Goal: Task Accomplishment & Management: Manage account settings

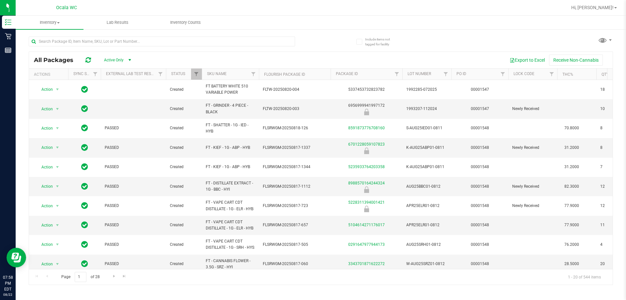
click at [317, 38] on div "All Packages Active Only Active Only Lab Samples Locked All External Internal E…" at bounding box center [321, 157] width 584 height 254
click at [180, 19] on uib-tab-heading "Inventory Counts" at bounding box center [185, 22] width 67 height 13
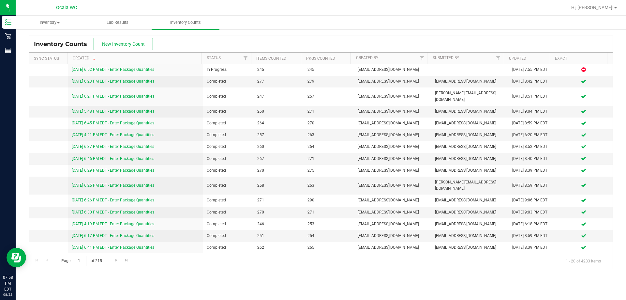
click at [198, 45] on div "Inventory Counts New Inventory Count" at bounding box center [320, 44] width 583 height 16
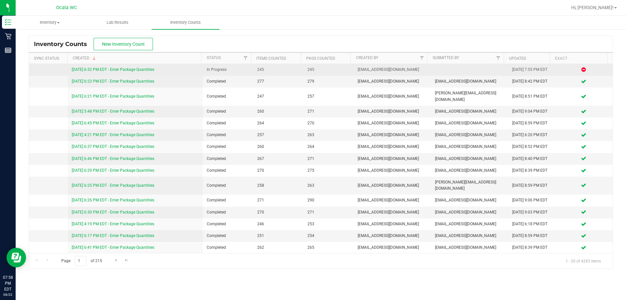
click at [132, 69] on link "8/22/25 6:52 PM EDT - Enter Package Quantities" at bounding box center [113, 69] width 82 height 5
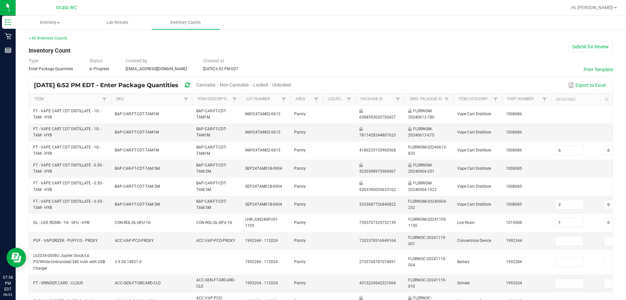
click at [291, 86] on span "Unlocked" at bounding box center [281, 84] width 19 height 5
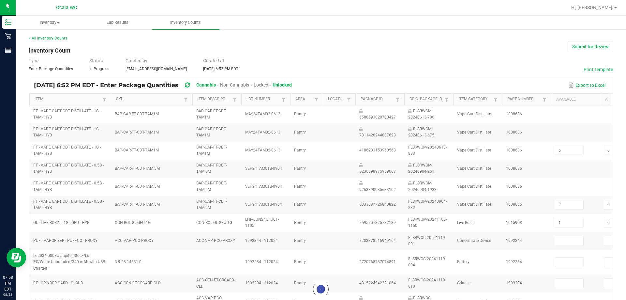
type input "1"
type input "0"
type input "1"
type input "0"
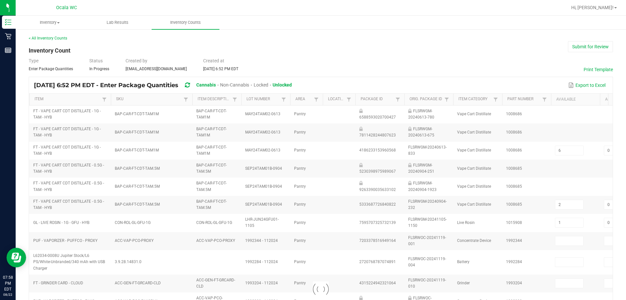
type input "3"
type input "0"
type input "8"
type input "0"
type input "10"
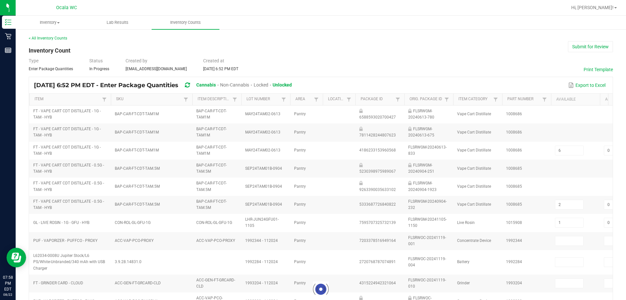
type input "8"
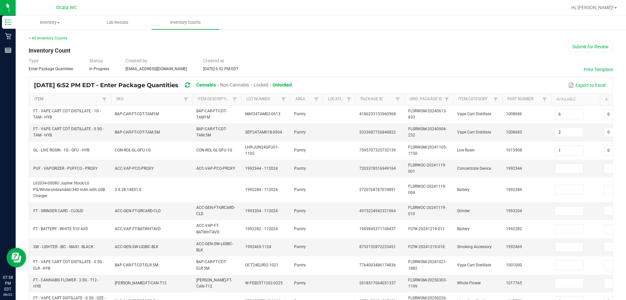
click at [59, 98] on link "Item" at bounding box center [68, 98] width 66 height 5
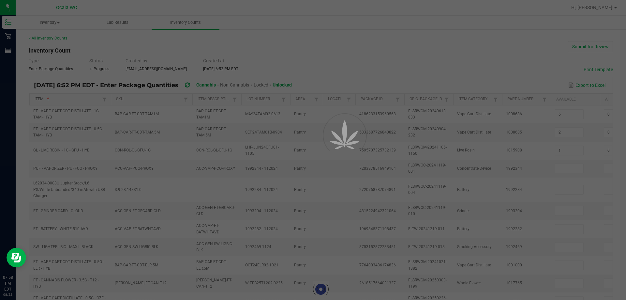
type input "18"
type input "6"
type input "0"
type input "16"
type input "0"
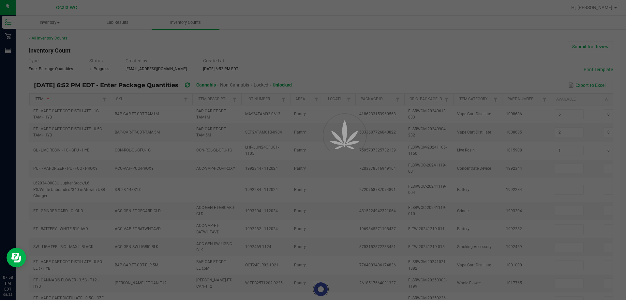
type input "4"
type input "0"
type input "19"
type input "0"
type input "13"
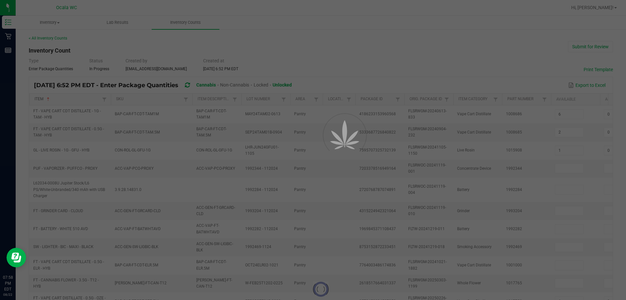
type input "2"
type input "5"
type input "2"
type input "18"
type input "3"
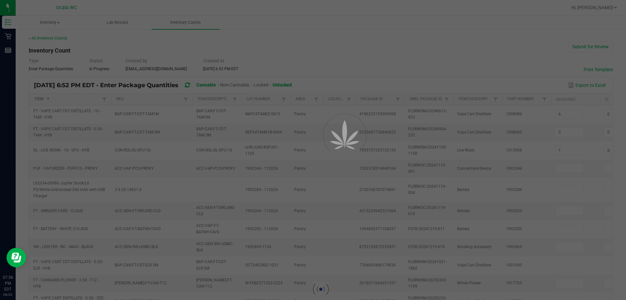
type input "5"
type input "10"
type input "0"
type input "19"
type input "0"
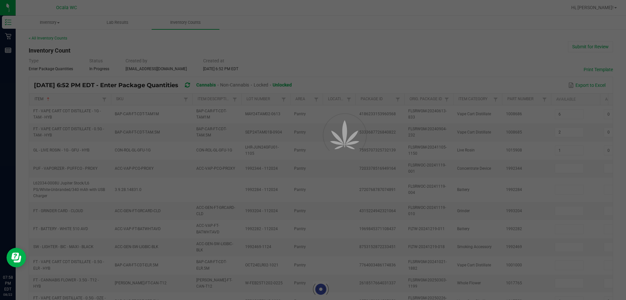
type input "9"
type input "8"
type input "13"
type input "0"
type input "11"
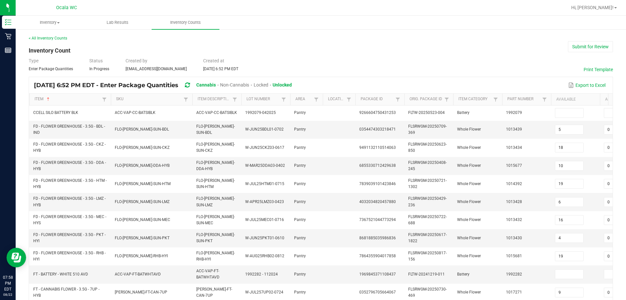
click at [317, 42] on div "< All Inventory Counts Inventory Count Submit for Review Type Enter Package Qua…" at bounding box center [321, 257] width 584 height 445
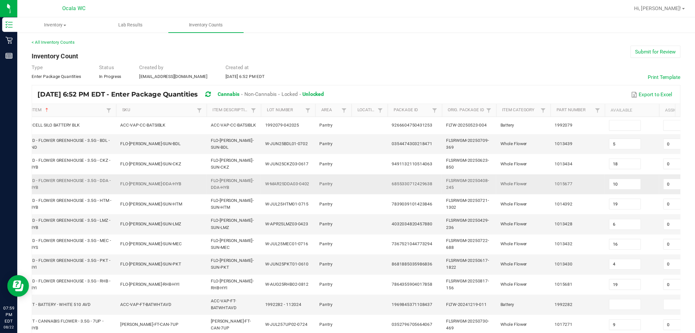
scroll to position [0, 8]
drag, startPoint x: 625, startPoint y: 6, endPoint x: 495, endPoint y: 59, distance: 141.2
click at [317, 54] on div "< All Inventory Counts Inventory Count Submit for Review Type Enter Package Qua…" at bounding box center [321, 257] width 584 height 445
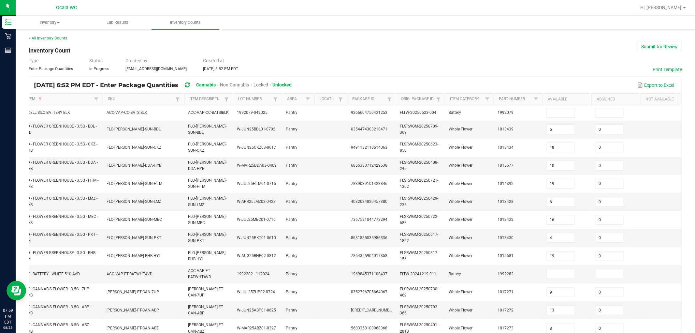
drag, startPoint x: 614, startPoint y: 2, endPoint x: 495, endPoint y: 50, distance: 128.5
click at [317, 50] on div "< All Inventory Counts Inventory Count Submit for Review Type Enter Package Qua…" at bounding box center [355, 257] width 653 height 445
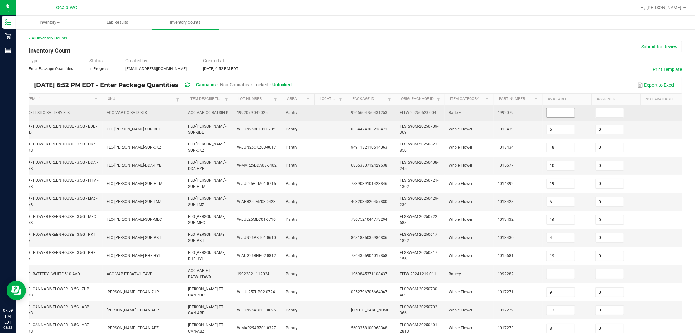
click at [317, 116] on input at bounding box center [561, 112] width 28 height 9
type input "3"
type input "0"
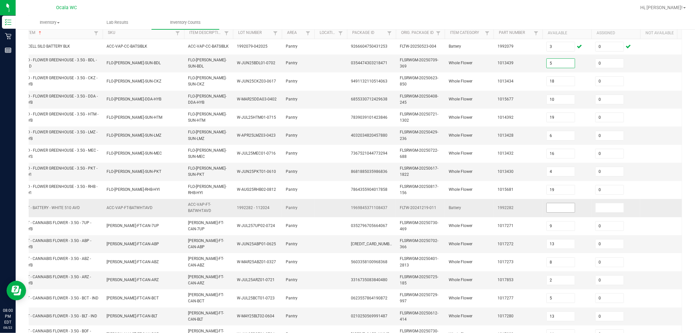
click at [317, 208] on input at bounding box center [561, 207] width 28 height 9
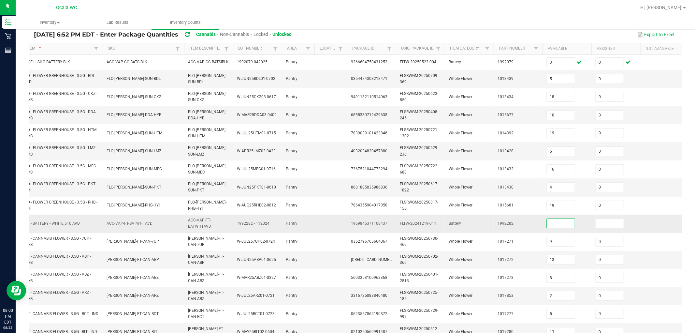
scroll to position [51, 0]
type input "3"
type input "0"
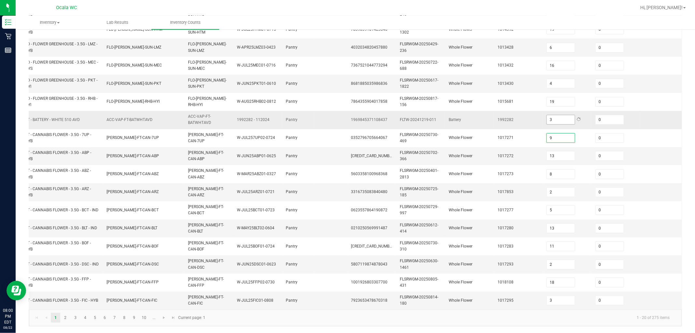
scroll to position [160, 0]
click at [66, 298] on link "2" at bounding box center [65, 318] width 9 height 10
type input "20"
type input "12"
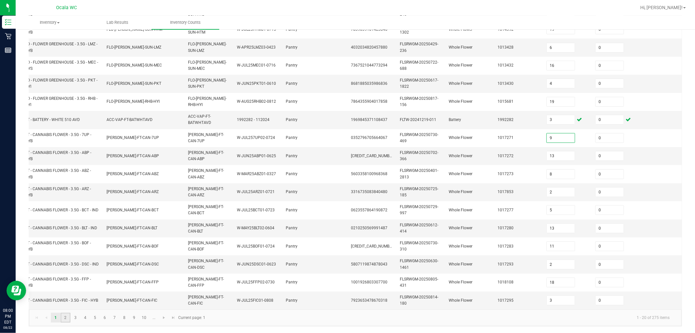
type input "12"
type input "20"
type input "15"
type input "19"
type input "20"
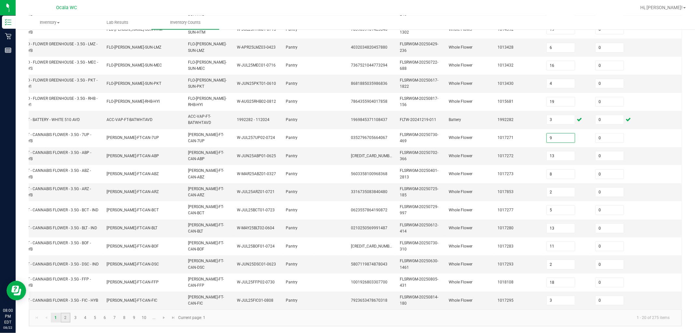
type input "20"
type input "18"
type input "16"
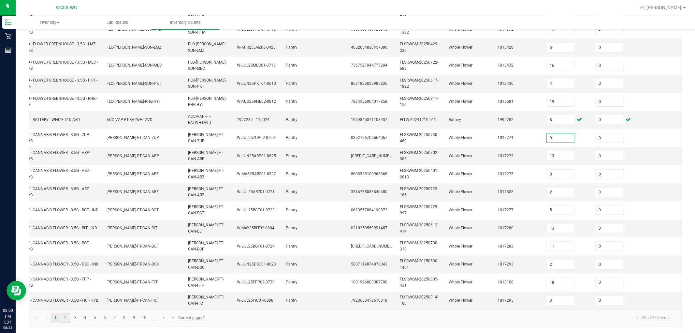
type input "23"
type input "6"
type input "2"
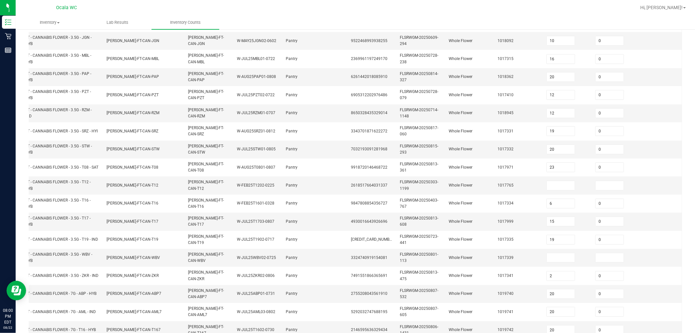
scroll to position [136, 0]
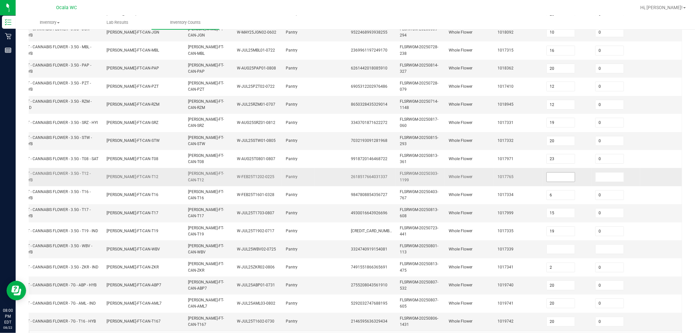
click at [317, 177] on input at bounding box center [561, 176] width 28 height 9
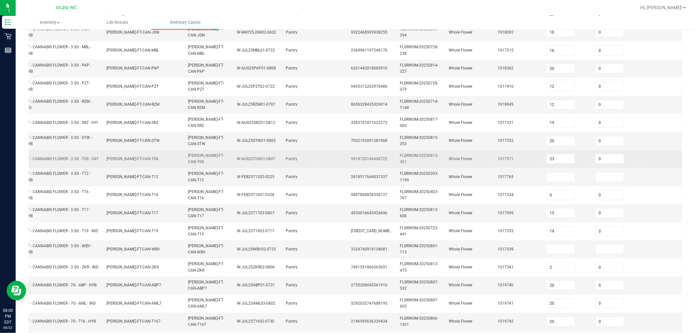
click at [317, 157] on td "1017971" at bounding box center [518, 159] width 49 height 18
click at [317, 160] on input "23" at bounding box center [561, 158] width 28 height 9
type input "13"
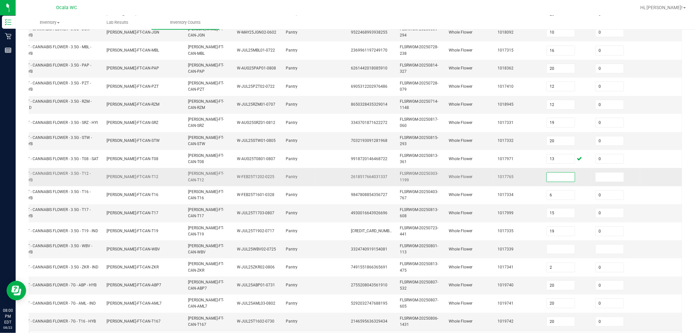
click at [317, 178] on input at bounding box center [561, 176] width 28 height 9
type input "23"
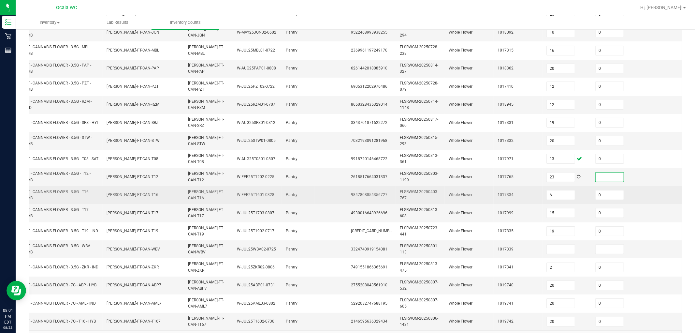
click at [317, 195] on td "1017334" at bounding box center [518, 195] width 49 height 18
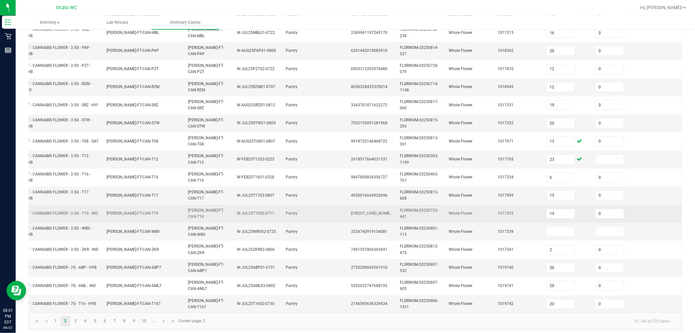
scroll to position [163, 0]
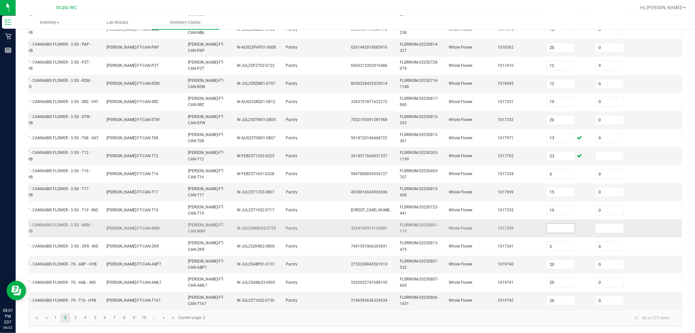
click at [317, 224] on input at bounding box center [561, 228] width 28 height 9
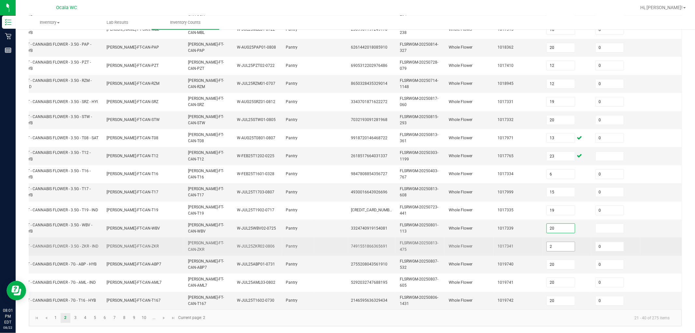
type input "20"
type input "0"
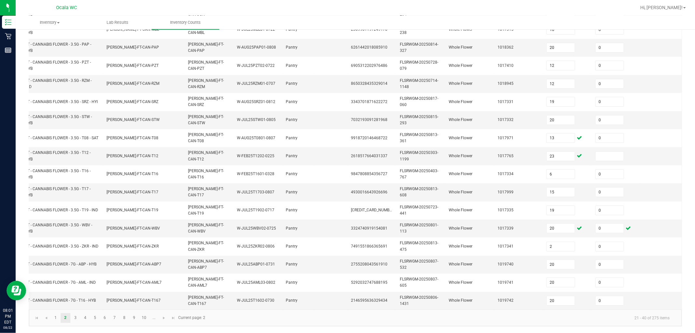
click at [317, 298] on kendo-pager-info "21 - 40 of 275 items" at bounding box center [442, 317] width 466 height 11
click at [79, 298] on link "3" at bounding box center [75, 318] width 9 height 10
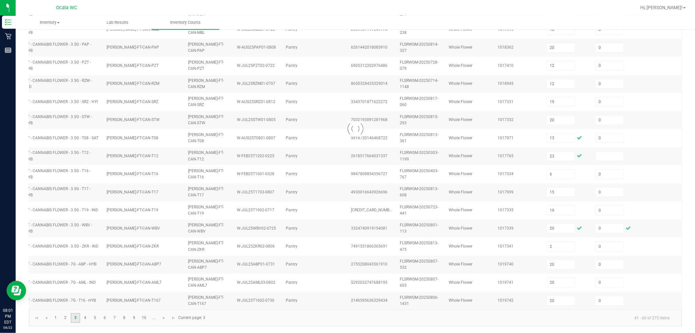
type input "3"
type input "6"
type input "10"
type input "6"
type input "10"
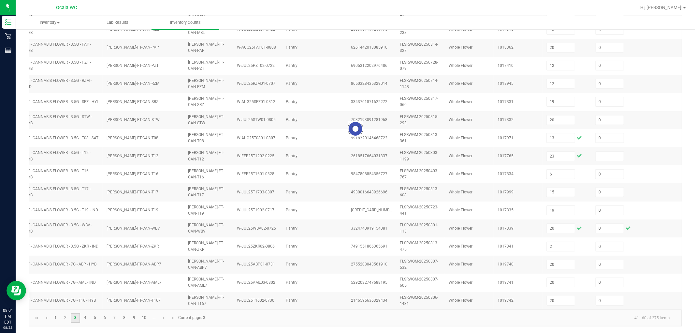
type input "8"
type input "0"
type input "9"
type input "14"
type input "15"
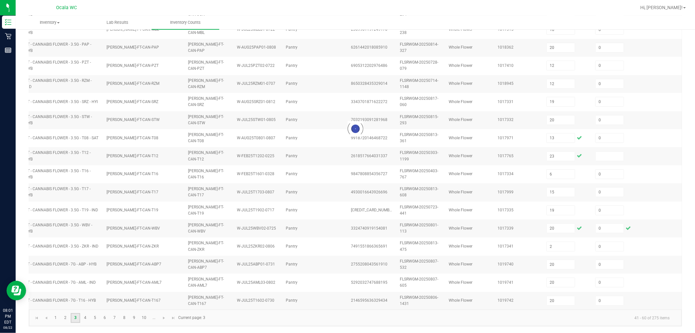
type input "7"
type input "3"
type input "8"
type input "3"
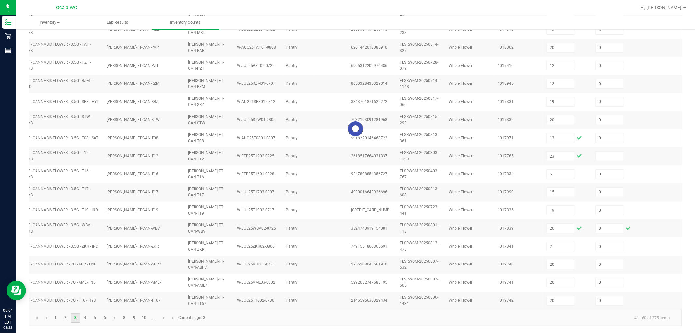
type input "10"
type input "14"
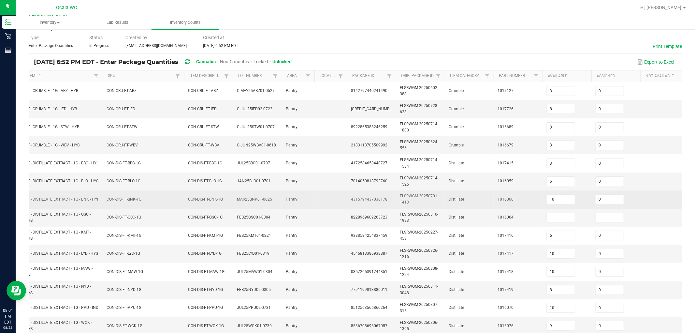
scroll to position [18, 0]
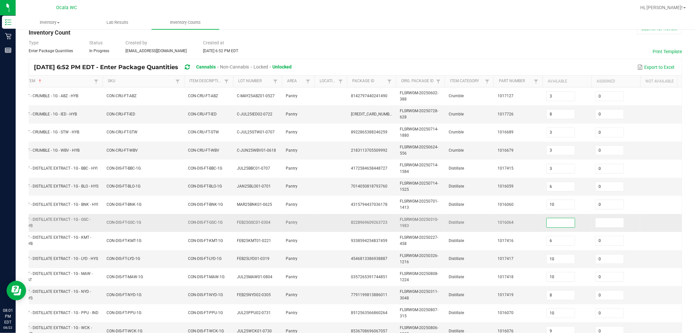
click at [317, 224] on input at bounding box center [561, 222] width 28 height 9
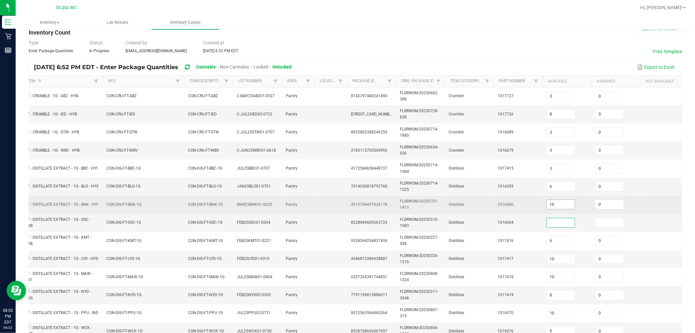
click at [317, 204] on input "10" at bounding box center [561, 204] width 28 height 9
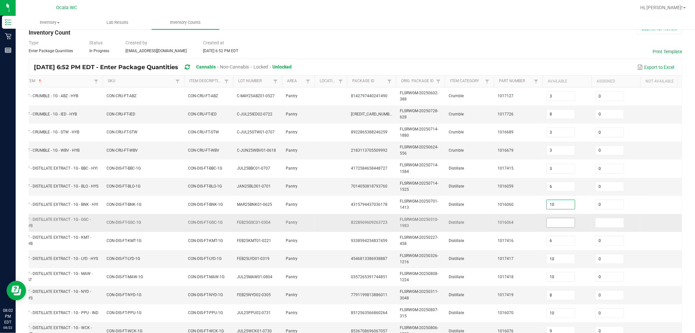
click at [317, 224] on input at bounding box center [561, 222] width 28 height 9
type input "10"
click at [317, 219] on input at bounding box center [610, 222] width 28 height 9
type input "0"
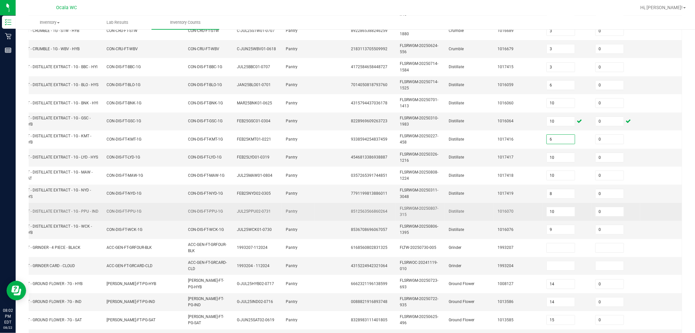
scroll to position [163, 0]
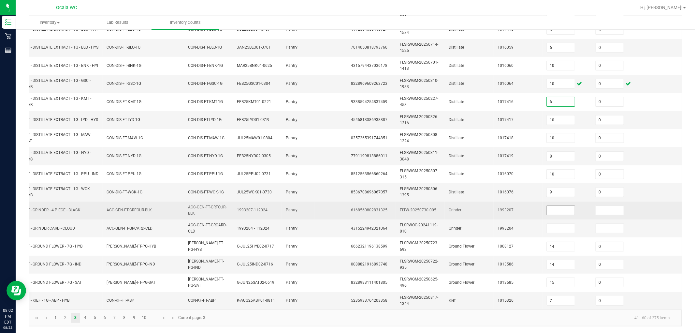
click at [317, 206] on input at bounding box center [561, 210] width 28 height 9
type input "3"
type input "0"
type input "1"
type input "0"
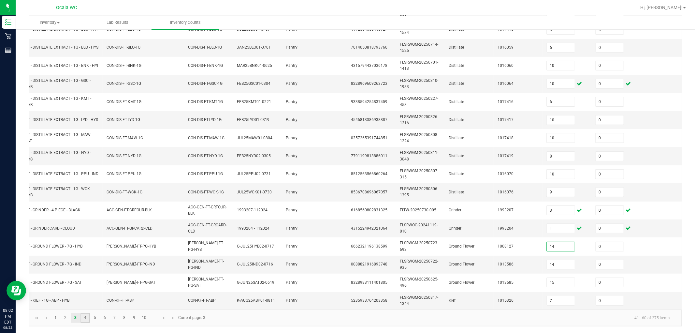
click at [89, 298] on link "4" at bounding box center [84, 318] width 9 height 10
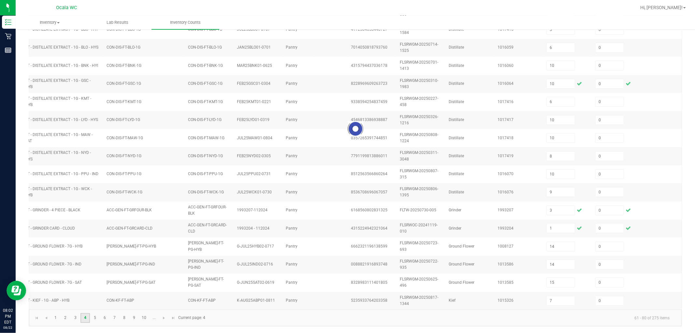
type input "4"
type input "5"
type input "1"
type input "7"
type input "5"
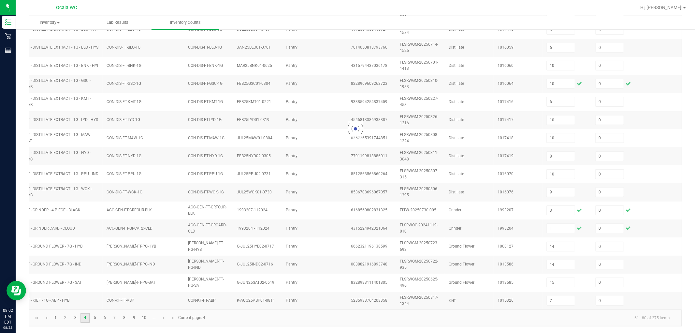
type input "8"
type input "5"
type input "20"
type input "23"
type input "14"
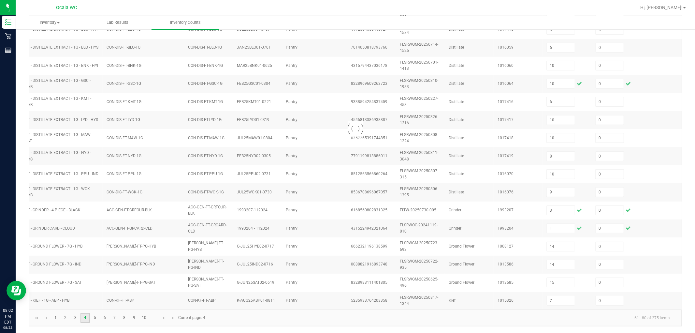
type input "1"
type input "2"
type input "1"
type input "8"
type input "7"
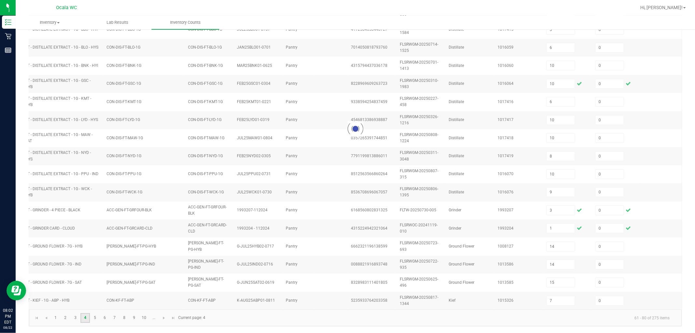
type input "19"
type input "7"
type input "1"
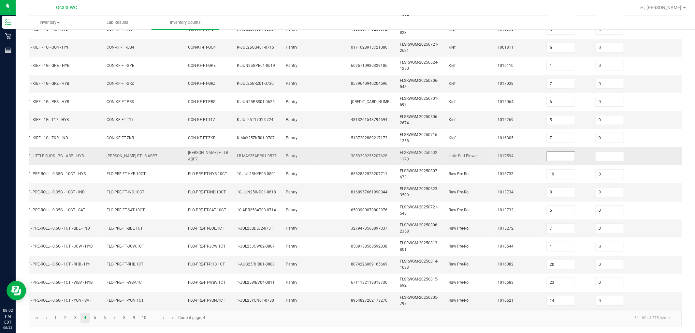
click at [317, 152] on input at bounding box center [561, 156] width 28 height 9
type input "1"
type input "0"
click at [95, 298] on link "5" at bounding box center [94, 318] width 9 height 10
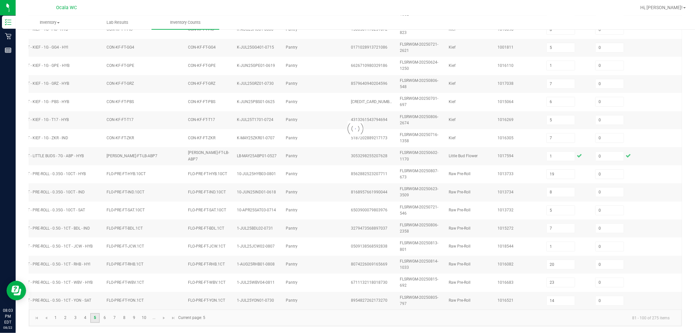
type input "1"
type input "11"
type input "8"
type input "2"
type input "8"
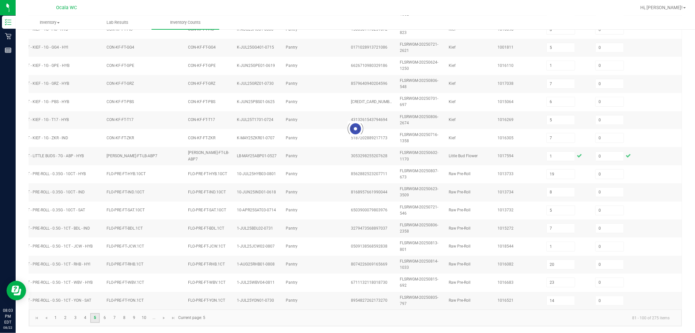
type input "1"
type input "2"
type input "5"
type input "2"
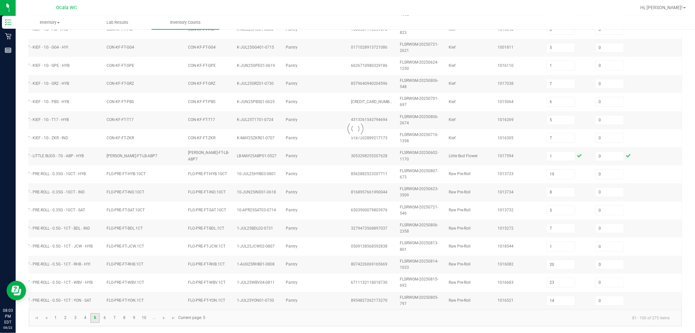
type input "10"
type input "1"
type input "3"
type input "10"
type input "4"
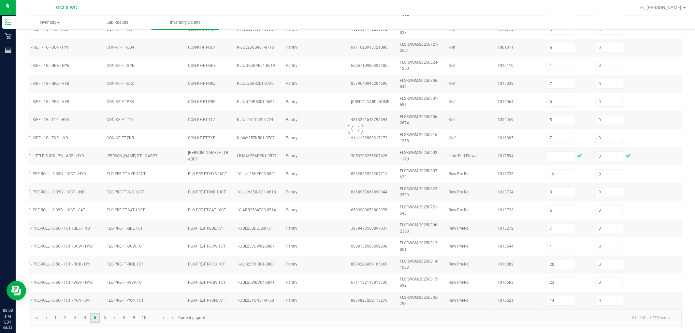
type input "3"
type input "1"
type input "7"
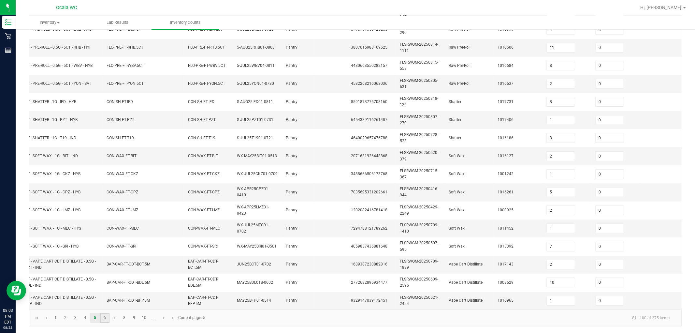
click at [106, 298] on link "6" at bounding box center [104, 318] width 9 height 10
type input "10"
type input "6"
type input "9"
type input "7"
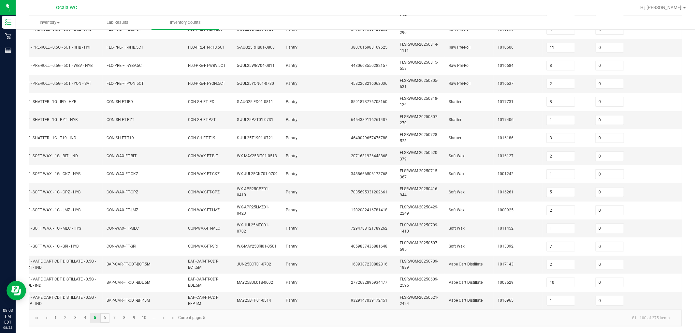
type input "10"
type input "3"
type input "11"
type input "1"
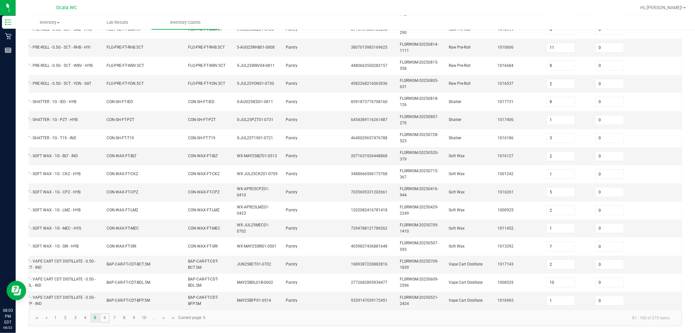
type input "5"
type input "6"
type input "2"
type input "6"
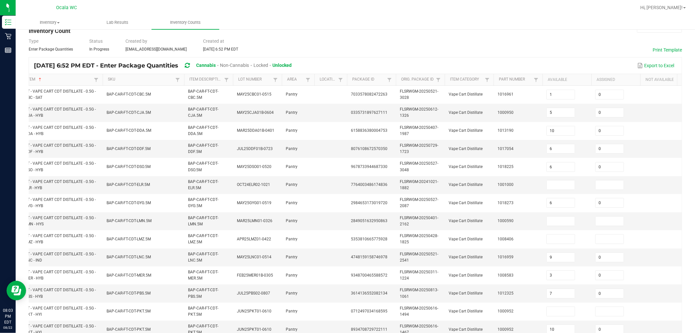
scroll to position [0, 0]
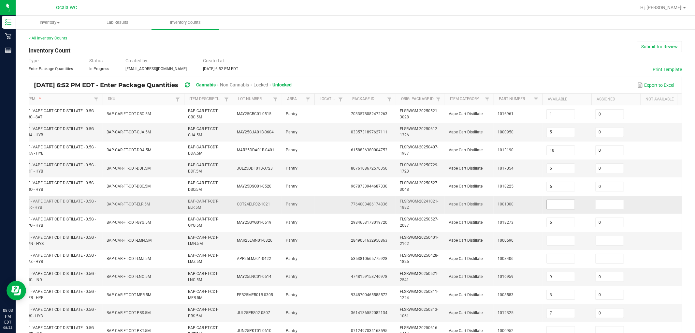
click at [317, 205] on input at bounding box center [561, 204] width 28 height 9
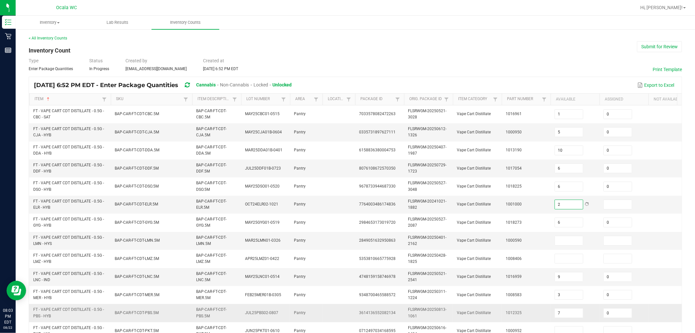
type input "2"
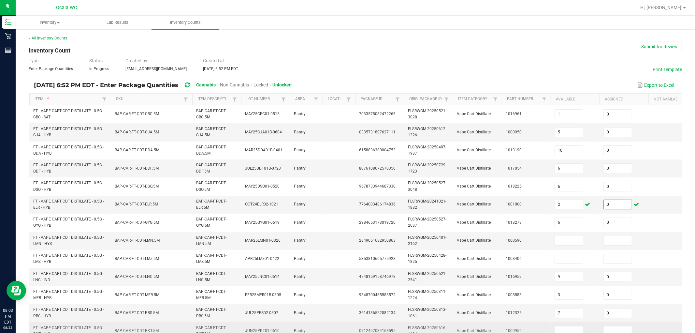
type input "0"
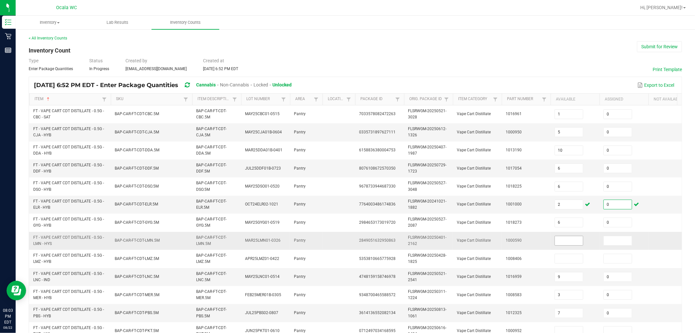
click at [317, 241] on input at bounding box center [569, 240] width 28 height 9
type input "9"
type input "0"
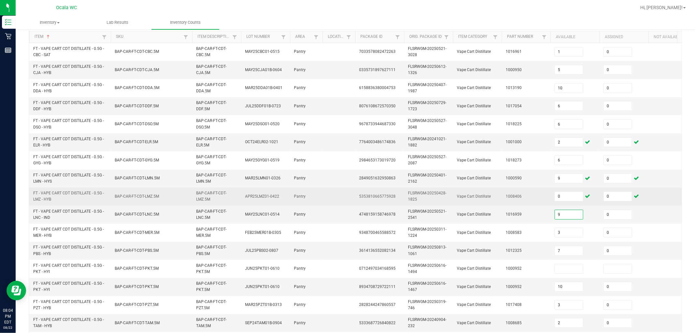
scroll to position [163, 0]
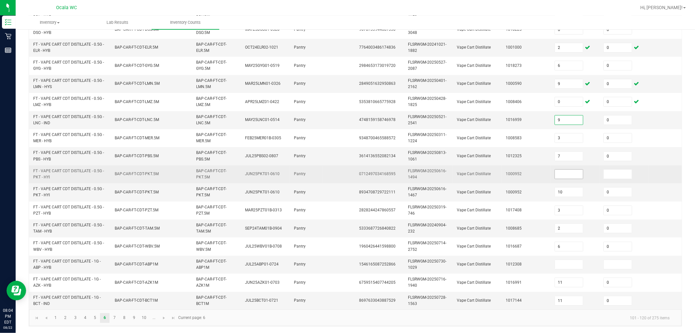
click at [317, 169] on input at bounding box center [569, 173] width 28 height 9
type input "0"
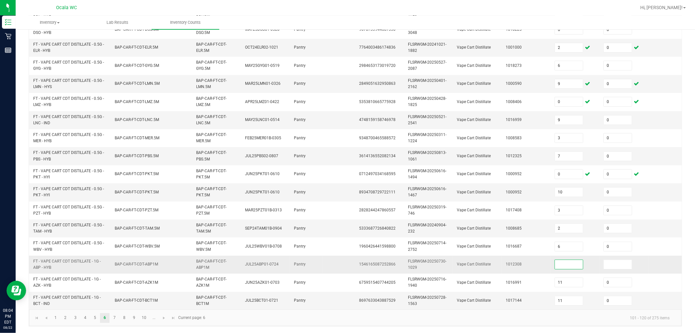
click at [317, 260] on input at bounding box center [569, 264] width 28 height 9
type input "0"
click at [113, 298] on link "7" at bounding box center [114, 318] width 9 height 10
type input "2"
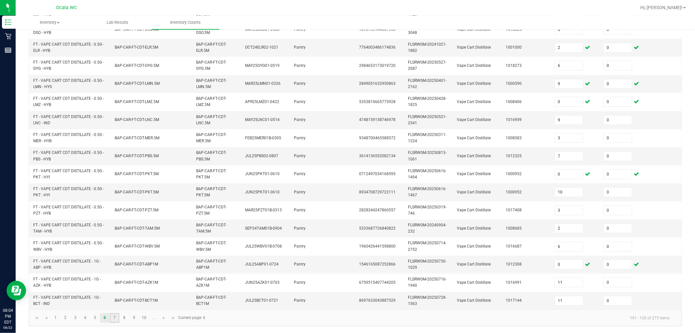
type input "11"
type input "8"
type input "4"
type input "3"
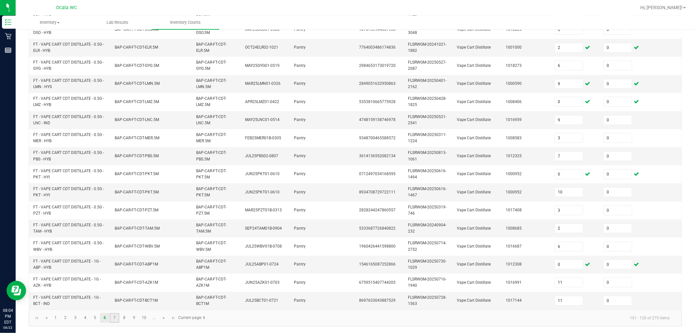
type input "6"
type input "3"
type input "10"
type input "6"
type input "10"
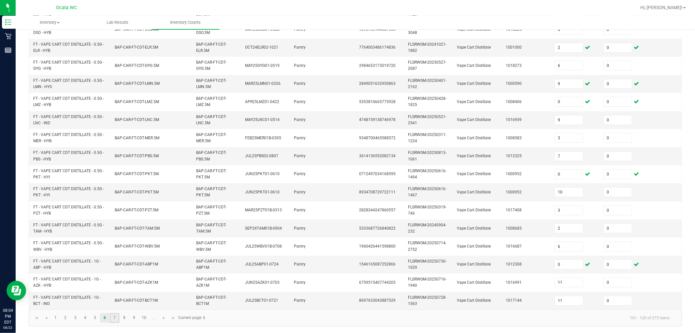
type input "1"
type input "3"
type input "4"
type input "3"
type input "4"
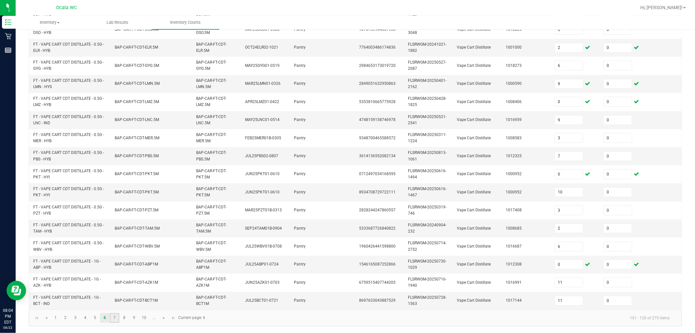
type input "12"
type input "11"
type input "5"
click at [123, 298] on link "8" at bounding box center [124, 318] width 9 height 10
type input "7"
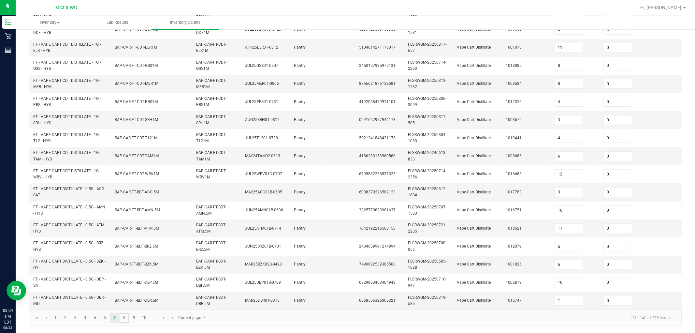
type input "7"
type input "6"
type input "10"
type input "1"
type input "10"
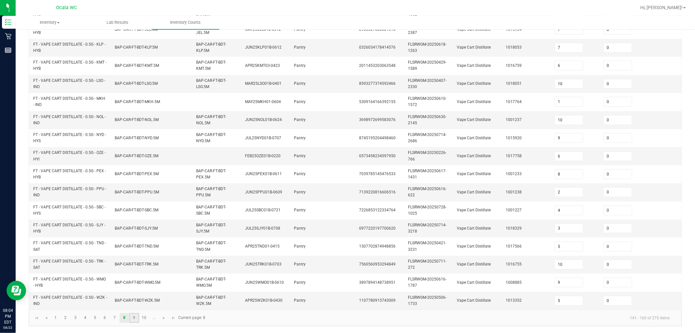
click at [138, 298] on link "9" at bounding box center [133, 318] width 9 height 10
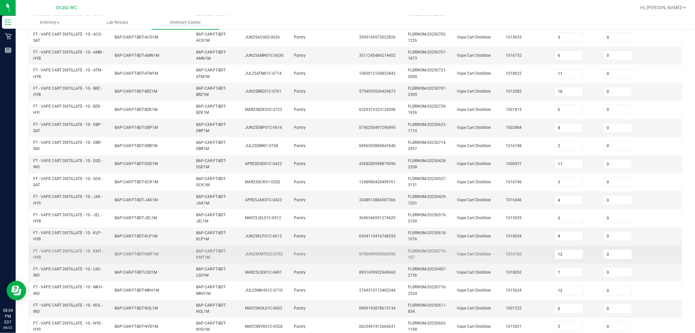
scroll to position [54, 0]
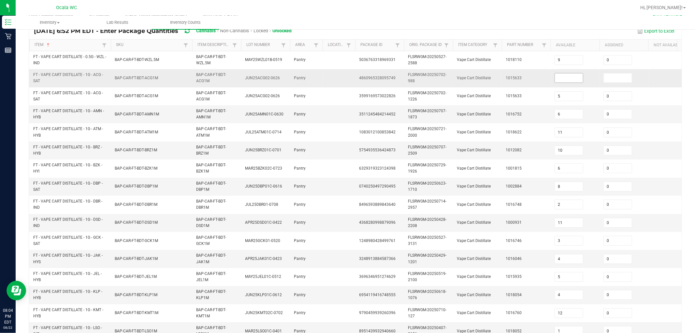
click at [317, 80] on input at bounding box center [569, 77] width 28 height 9
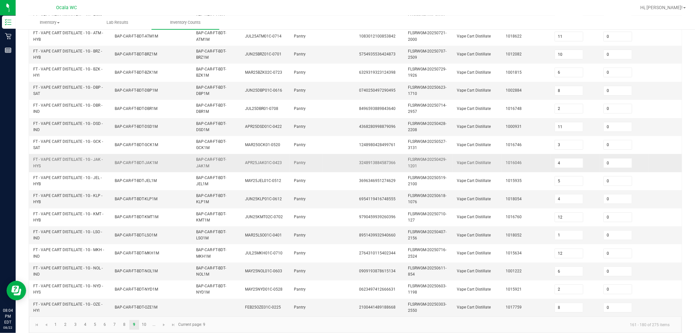
scroll to position [163, 0]
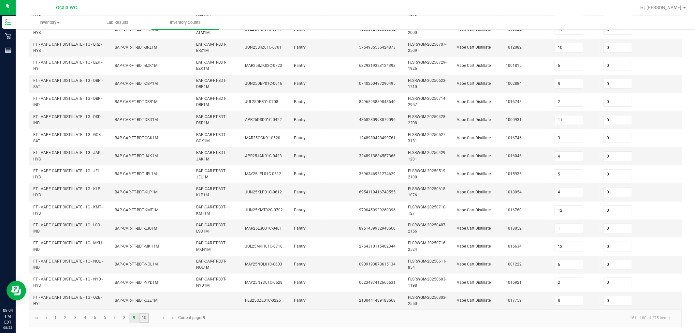
click at [147, 298] on link "10" at bounding box center [143, 318] width 9 height 10
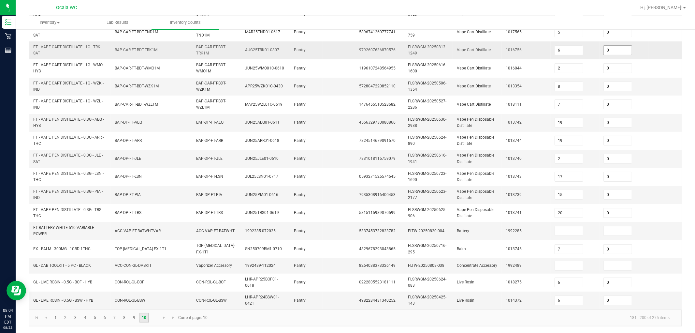
scroll to position [160, 0]
click at [317, 226] on input at bounding box center [569, 230] width 28 height 9
click at [317, 261] on input at bounding box center [569, 265] width 28 height 9
click at [154, 298] on link "..." at bounding box center [153, 318] width 9 height 10
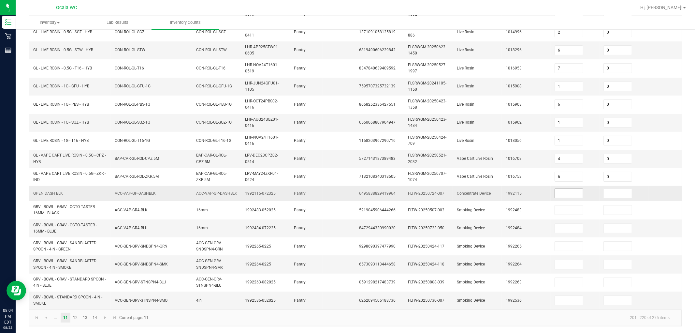
click at [317, 189] on input at bounding box center [569, 193] width 28 height 9
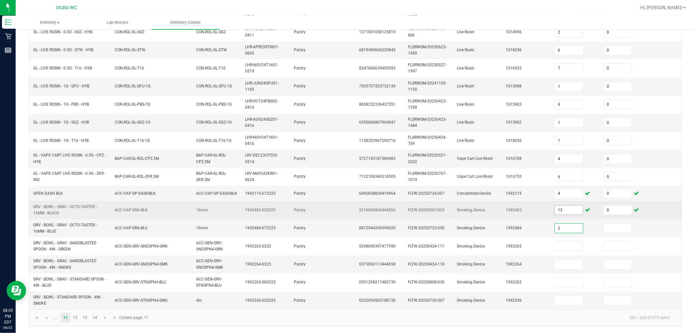
click at [317, 206] on input "13" at bounding box center [569, 209] width 28 height 9
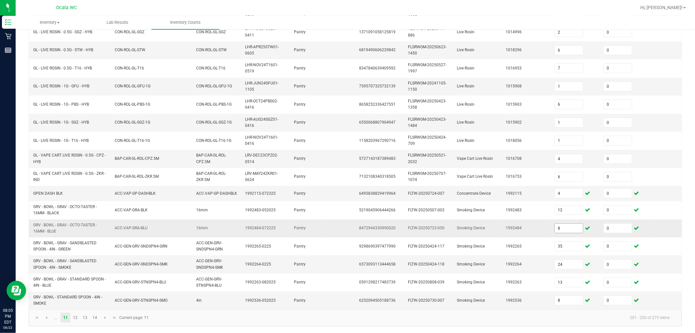
click at [317, 224] on input "8" at bounding box center [569, 228] width 28 height 9
click at [74, 298] on link "12" at bounding box center [75, 318] width 9 height 10
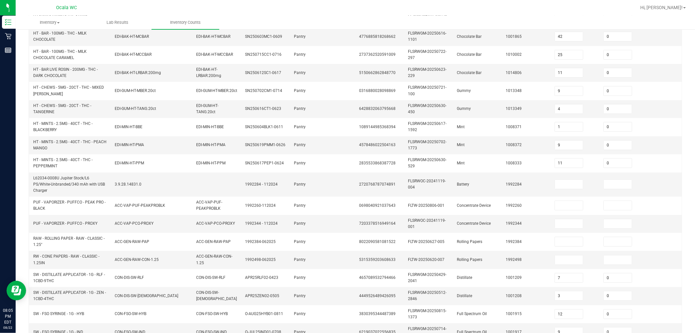
scroll to position [96, 0]
click at [317, 180] on input at bounding box center [569, 183] width 28 height 9
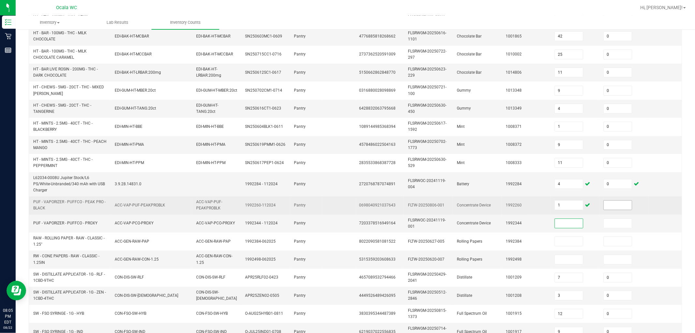
click at [317, 200] on input at bounding box center [618, 204] width 28 height 9
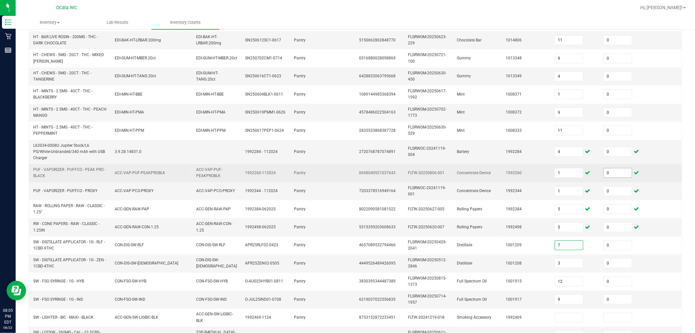
scroll to position [163, 0]
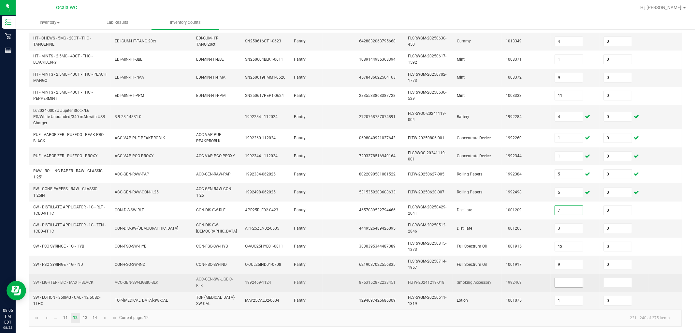
click at [317, 278] on input at bounding box center [569, 282] width 28 height 9
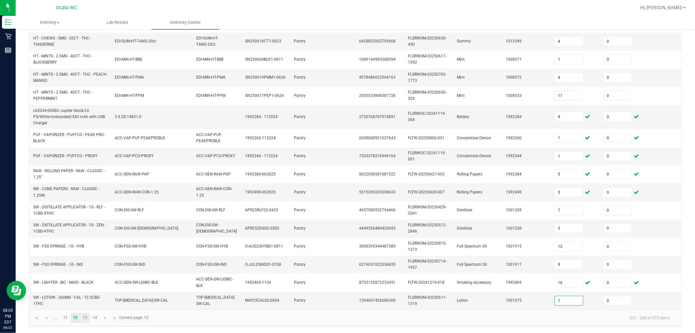
click at [87, 298] on link "13" at bounding box center [84, 318] width 9 height 10
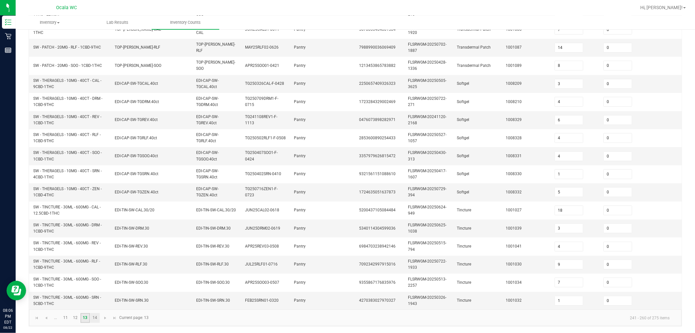
click at [96, 298] on link "14" at bounding box center [94, 318] width 9 height 10
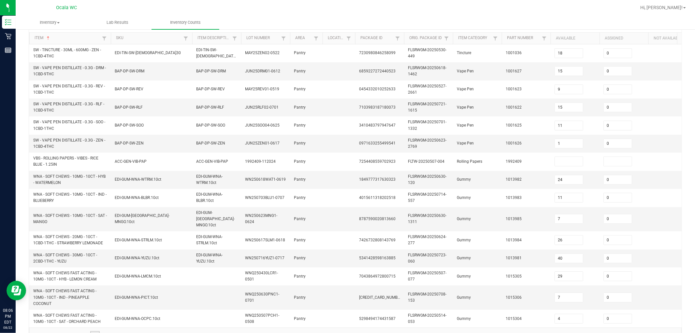
scroll to position [61, 0]
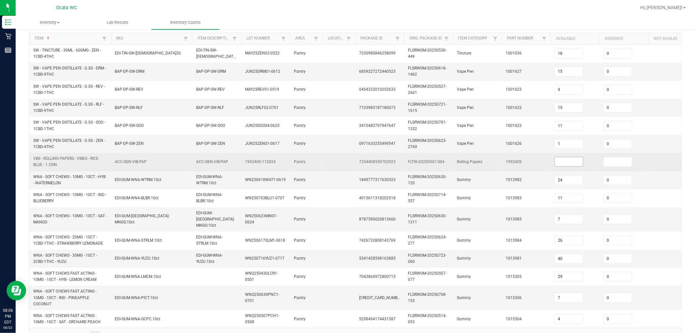
click at [317, 162] on input at bounding box center [569, 161] width 28 height 9
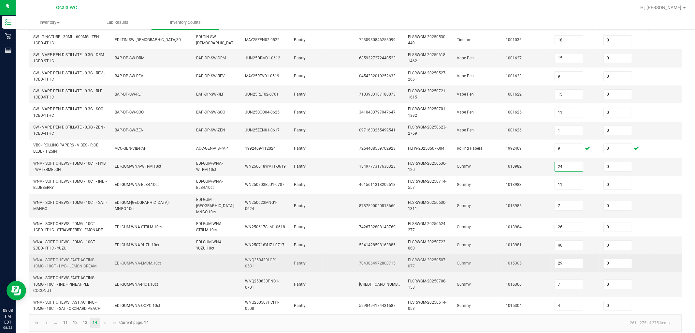
scroll to position [79, 0]
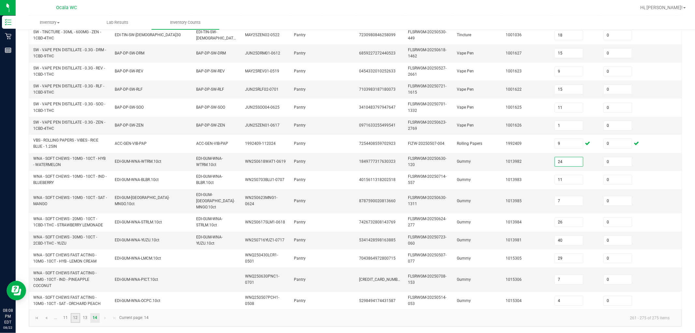
click at [76, 298] on link "12" at bounding box center [75, 318] width 9 height 10
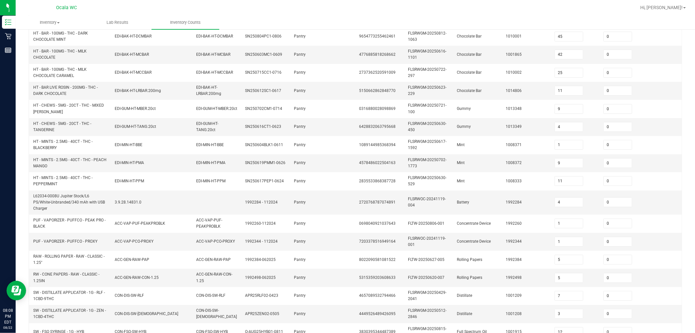
scroll to position [163, 0]
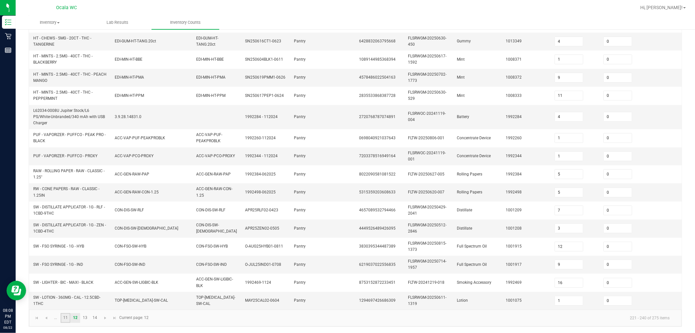
click at [65, 298] on link "11" at bounding box center [65, 318] width 9 height 10
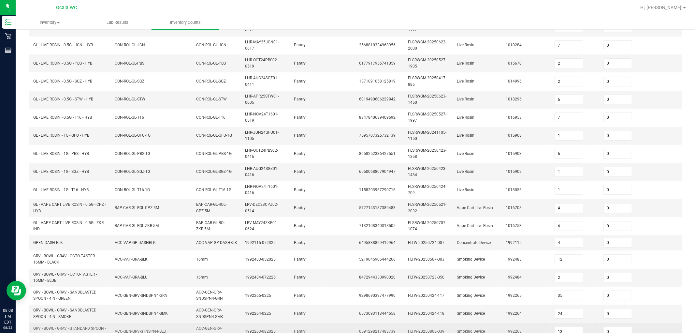
scroll to position [160, 0]
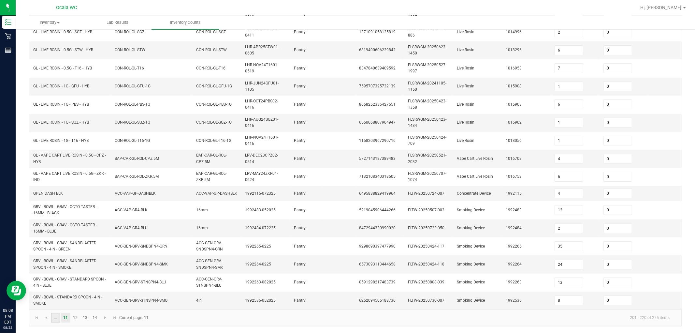
click at [56, 298] on link "..." at bounding box center [55, 318] width 9 height 10
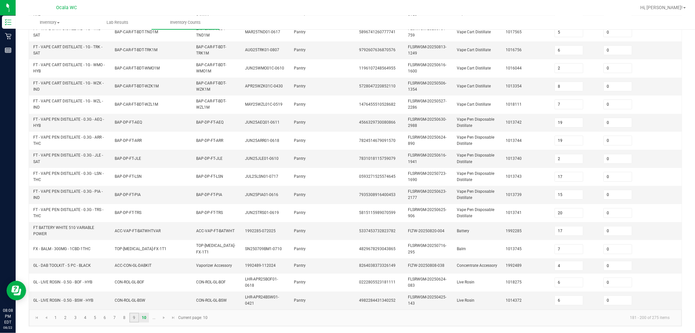
click at [134, 298] on link "9" at bounding box center [133, 318] width 9 height 10
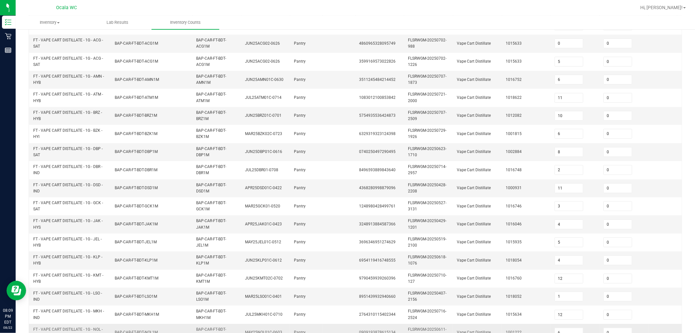
scroll to position [163, 0]
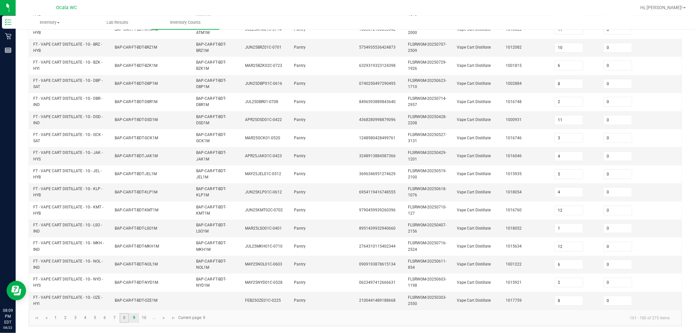
click at [125, 298] on link "8" at bounding box center [124, 318] width 9 height 10
click at [115, 298] on link "7" at bounding box center [114, 318] width 9 height 10
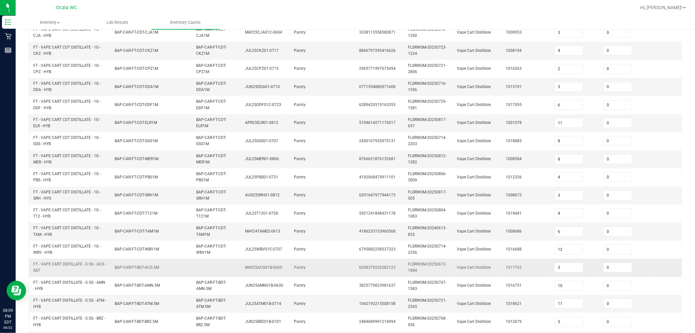
scroll to position [54, 0]
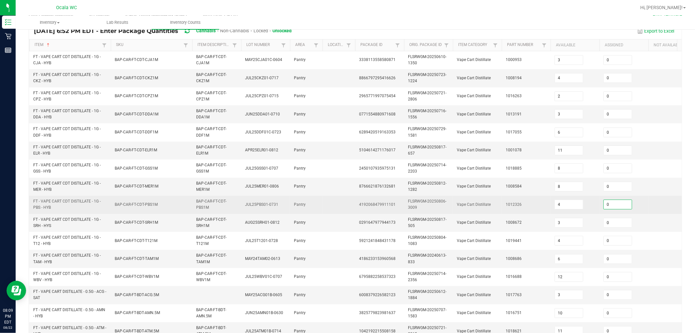
click at [317, 203] on input "0" at bounding box center [618, 204] width 28 height 9
click at [317, 207] on td "2" at bounding box center [624, 205] width 49 height 18
click at [317, 203] on input "2" at bounding box center [618, 204] width 28 height 9
click at [317, 208] on input "4" at bounding box center [569, 204] width 28 height 9
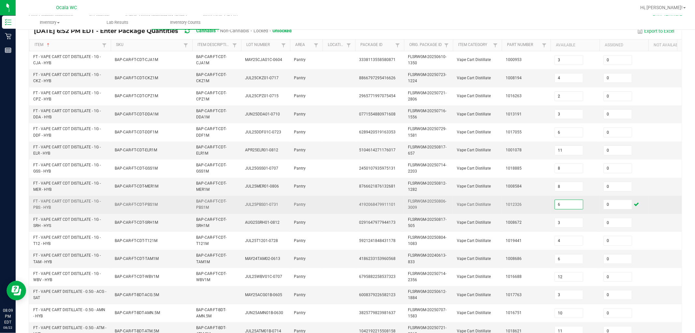
click at [317, 204] on span "1012326" at bounding box center [514, 204] width 16 height 5
click at [317, 205] on input "6" at bounding box center [569, 204] width 28 height 9
click at [317, 201] on input "0" at bounding box center [618, 204] width 28 height 9
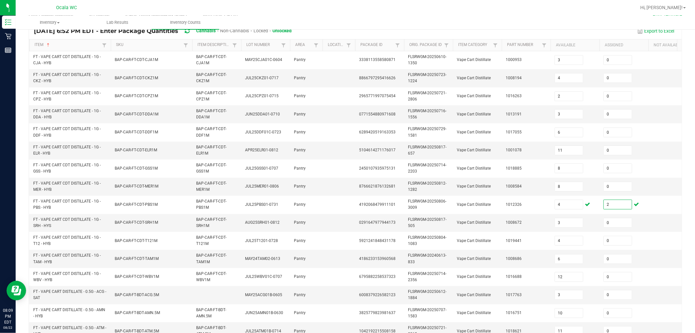
click at [317, 22] on ul "Inventory All packages All inventory Waste log Lab Results Inventory Counts" at bounding box center [363, 23] width 695 height 14
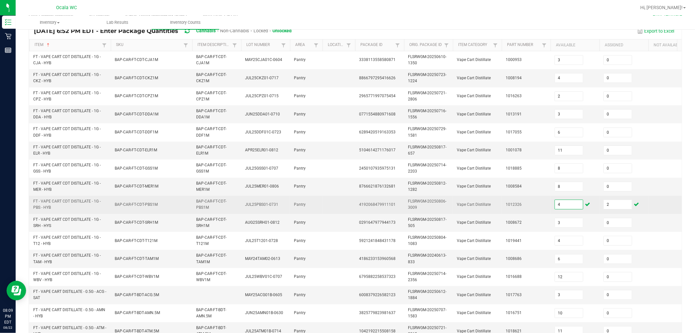
click at [317, 204] on input "4" at bounding box center [569, 204] width 28 height 9
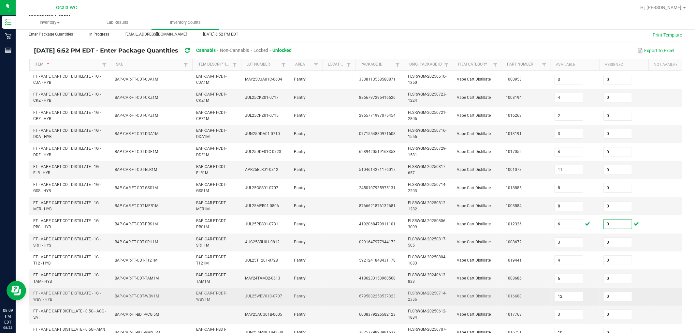
scroll to position [18, 0]
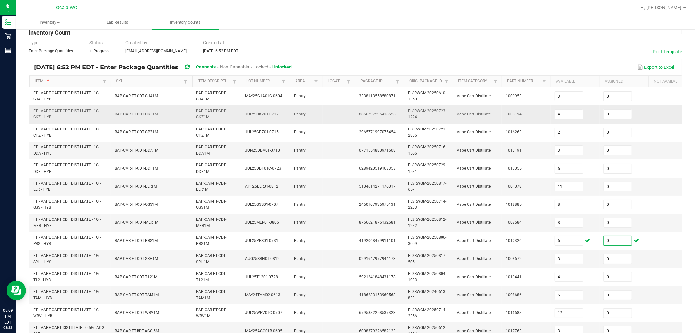
drag, startPoint x: 630, startPoint y: 113, endPoint x: 643, endPoint y: 108, distance: 13.4
click at [317, 113] on input "0" at bounding box center [618, 114] width 28 height 9
click at [317, 112] on input "4" at bounding box center [569, 114] width 28 height 9
click at [317, 114] on input "4" at bounding box center [569, 114] width 28 height 9
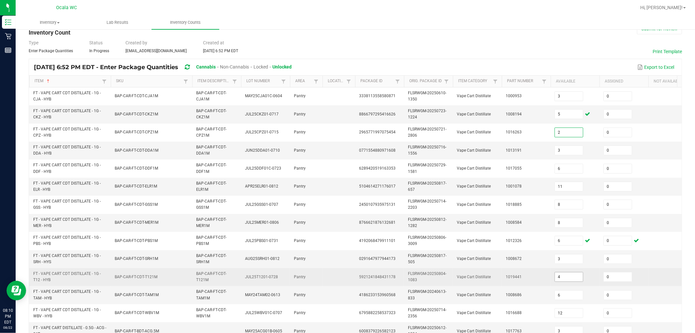
click at [317, 279] on input "4" at bounding box center [569, 276] width 28 height 9
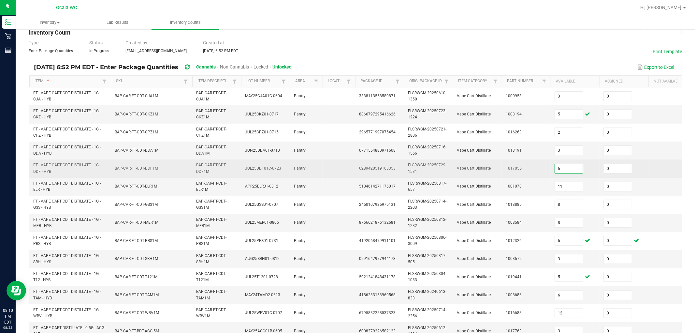
click at [317, 170] on input "6" at bounding box center [569, 168] width 28 height 9
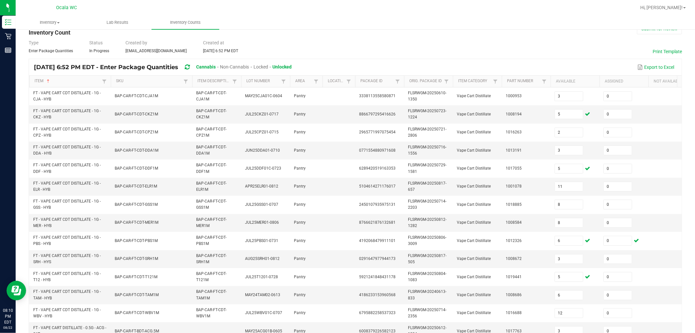
click at [317, 41] on div "Type Enter Package Quantities Status In Progress Created by egibbins@liveparall…" at bounding box center [355, 46] width 653 height 14
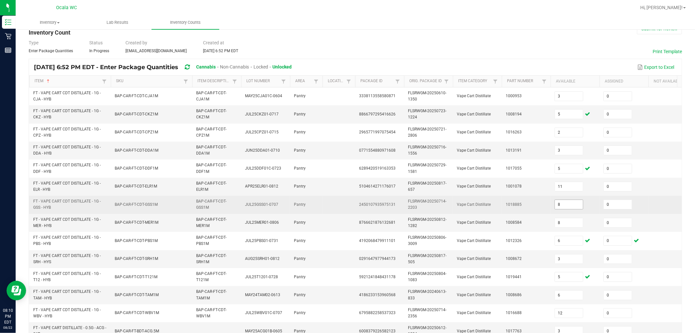
click at [317, 203] on input "8" at bounding box center [569, 204] width 28 height 9
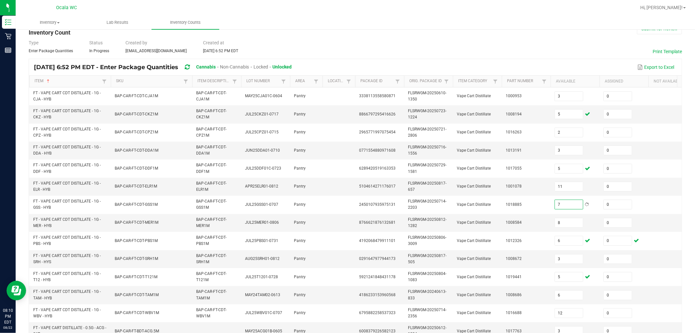
click at [317, 40] on div "Type Enter Package Quantities Status In Progress Created by egibbins@liveparall…" at bounding box center [355, 46] width 653 height 14
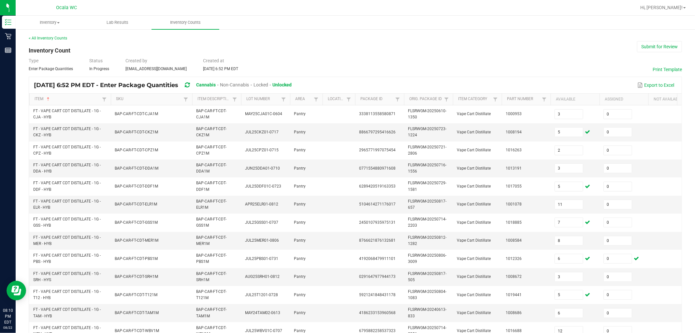
click at [317, 46] on div "< All Inventory Counts Inventory Count Submit for Review Type Enter Package Qua…" at bounding box center [355, 259] width 653 height 448
click at [317, 37] on div "< All Inventory Counts" at bounding box center [355, 38] width 653 height 6
click at [317, 7] on span at bounding box center [684, 7] width 3 height 1
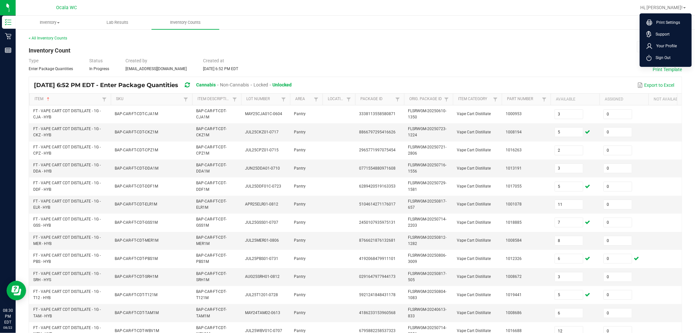
click at [317, 57] on div "Type Enter Package Quantities Status In Progress Created by egibbins@liveparall…" at bounding box center [355, 64] width 653 height 14
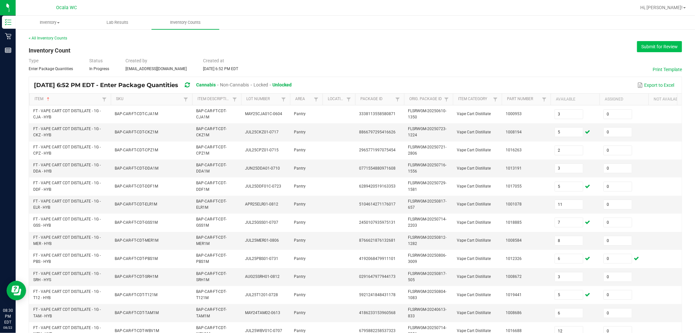
click at [317, 48] on button "Submit for Review" at bounding box center [659, 46] width 45 height 11
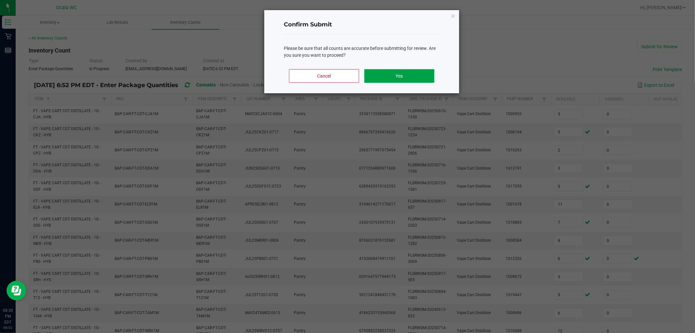
click at [317, 73] on button "Yes" at bounding box center [399, 76] width 70 height 14
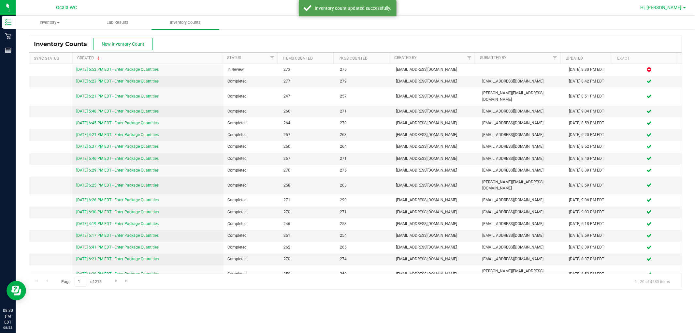
click at [317, 7] on span at bounding box center [684, 7] width 3 height 1
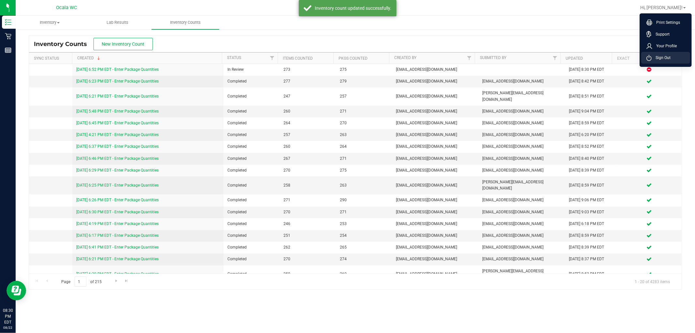
click at [317, 63] on li "Sign Out" at bounding box center [665, 58] width 49 height 12
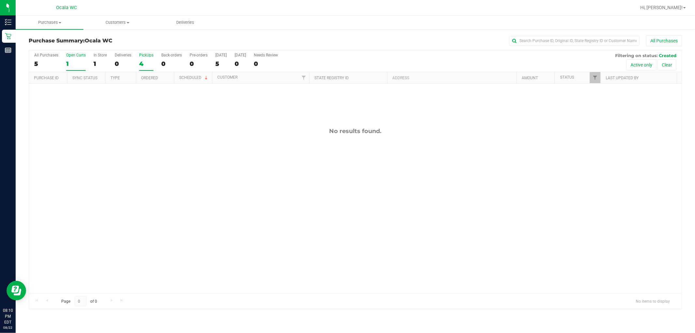
click at [141, 59] on label "PickUps 4" at bounding box center [146, 62] width 14 height 18
click at [0, 0] on input "PickUps 4" at bounding box center [0, 0] width 0 height 0
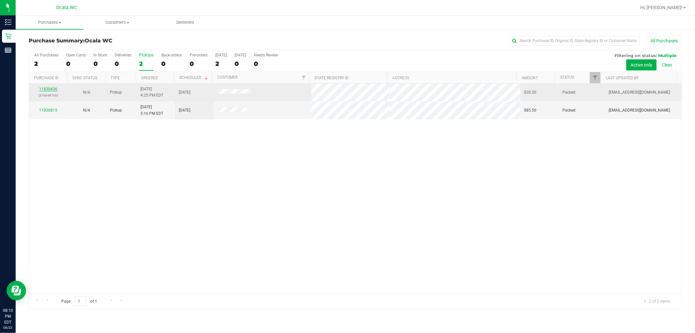
click at [51, 90] on link "11830436" at bounding box center [48, 89] width 18 height 5
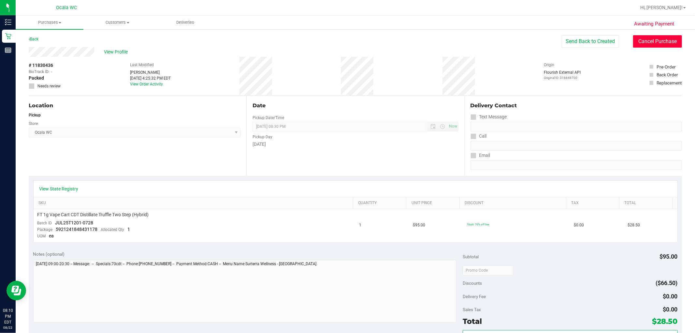
click at [651, 45] on button "Cancel Purchase" at bounding box center [657, 41] width 49 height 12
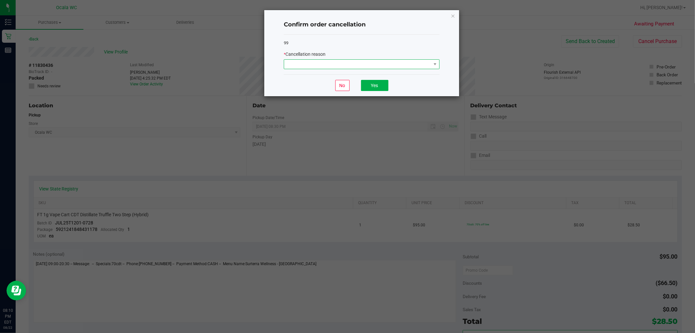
click at [398, 66] on span at bounding box center [357, 64] width 147 height 9
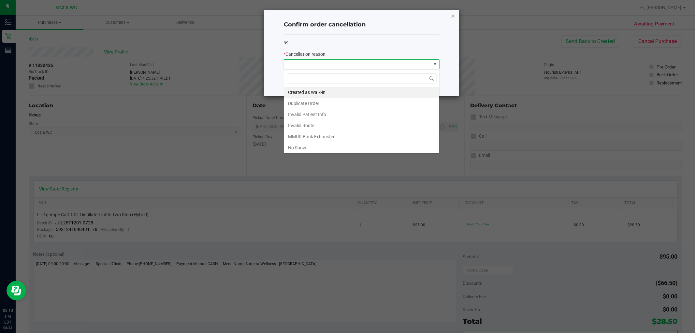
scroll to position [10, 155]
click at [290, 150] on li "No Show" at bounding box center [361, 147] width 155 height 11
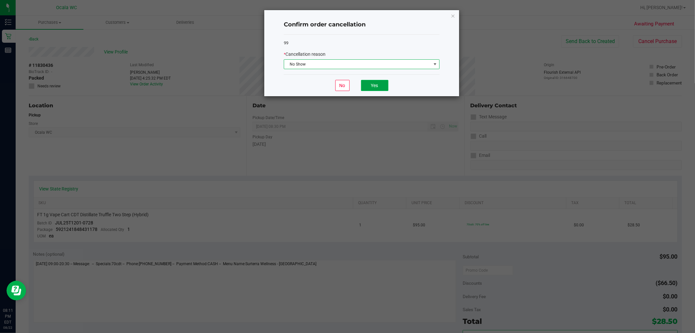
click at [367, 84] on button "Yes" at bounding box center [374, 85] width 27 height 11
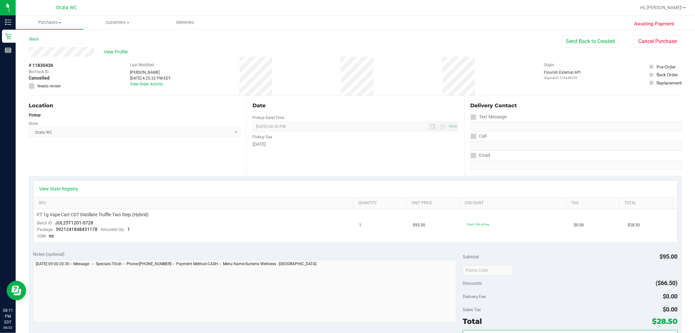
drag, startPoint x: 165, startPoint y: 34, endPoint x: 59, endPoint y: 44, distance: 106.1
click at [164, 34] on div "Awaiting Payment Back Send Back to Created Cancel Purchase View Profile # 11830…" at bounding box center [356, 279] width 680 height 500
click at [31, 37] on link "Back" at bounding box center [34, 39] width 10 height 5
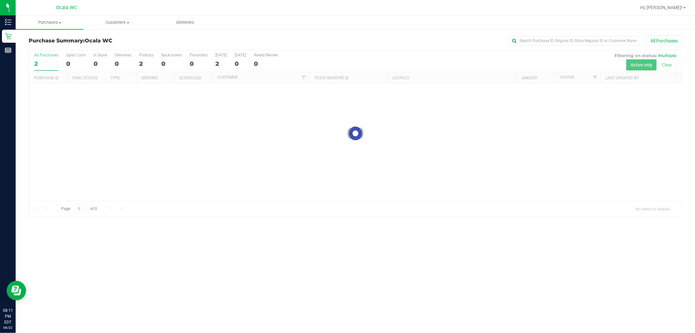
click at [271, 40] on div "All Purchases" at bounding box center [464, 40] width 436 height 11
click at [145, 46] on div "Purchase Summary: Ocala WC All Purchases" at bounding box center [355, 42] width 653 height 14
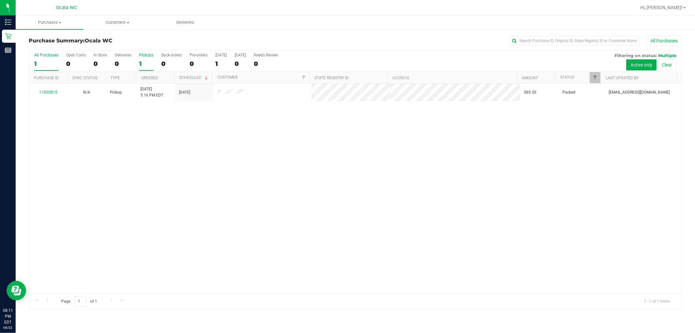
click at [143, 56] on div "PickUps" at bounding box center [146, 55] width 14 height 5
click at [0, 0] on input "PickUps 1" at bounding box center [0, 0] width 0 height 0
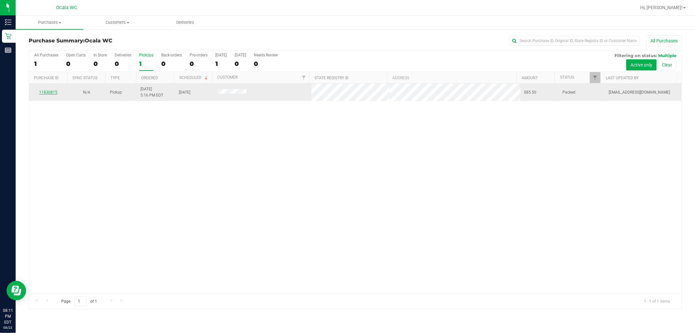
click at [52, 92] on link "11830815" at bounding box center [48, 92] width 18 height 5
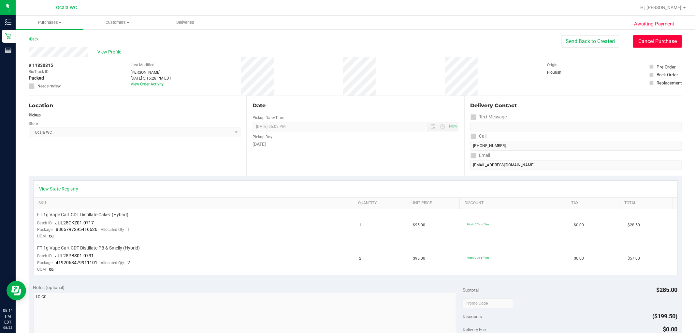
click at [637, 37] on button "Cancel Purchase" at bounding box center [657, 41] width 49 height 12
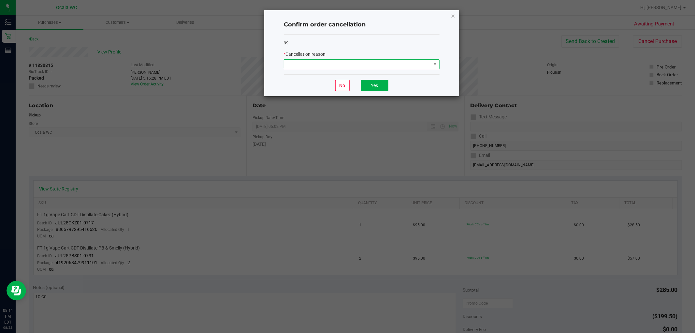
click at [345, 65] on span at bounding box center [357, 64] width 147 height 9
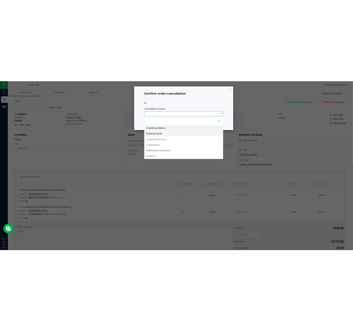
scroll to position [10, 155]
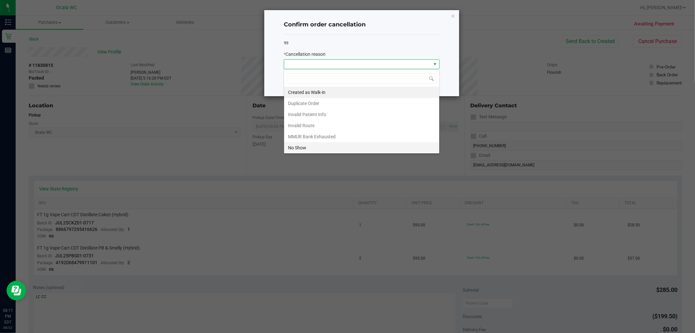
click at [295, 150] on li "No Show" at bounding box center [361, 147] width 155 height 11
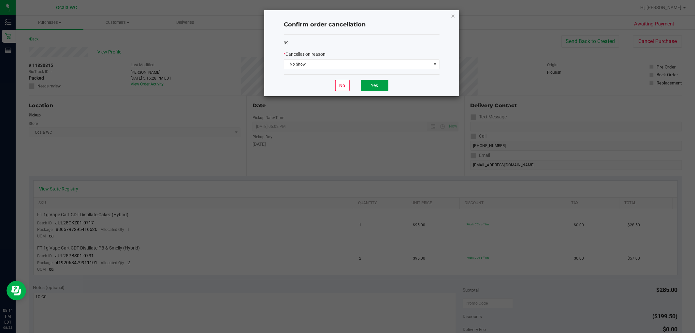
click at [371, 87] on button "Yes" at bounding box center [374, 85] width 27 height 11
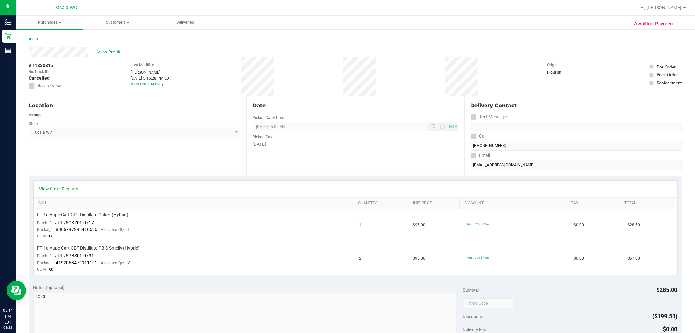
click at [224, 55] on div "View Profile" at bounding box center [355, 52] width 653 height 10
click at [31, 41] on div "Back" at bounding box center [34, 39] width 10 height 8
click at [32, 38] on link "Back" at bounding box center [34, 39] width 10 height 5
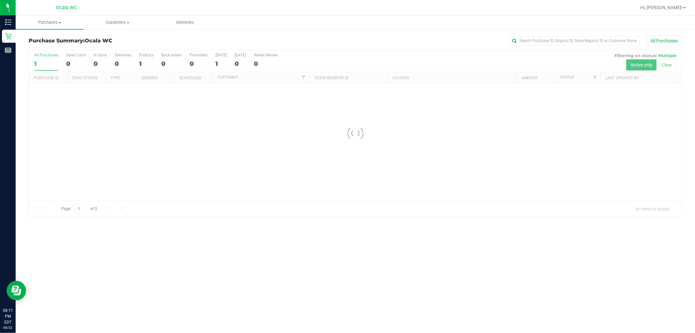
click at [253, 47] on div "Purchase Summary: Ocala WC All Purchases" at bounding box center [355, 42] width 653 height 14
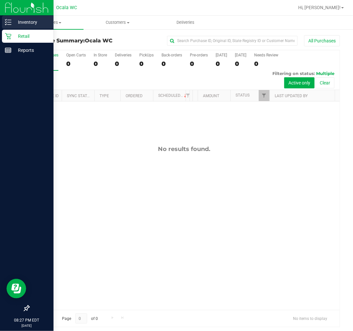
click at [19, 27] on div "Inventory" at bounding box center [27, 22] width 51 height 13
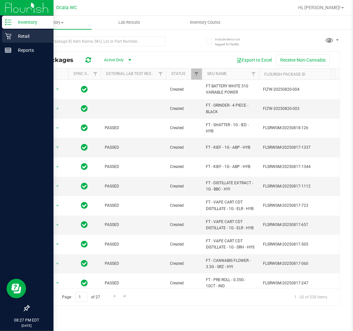
click at [8, 35] on icon at bounding box center [8, 36] width 7 height 7
